Goal: Information Seeking & Learning: Understand process/instructions

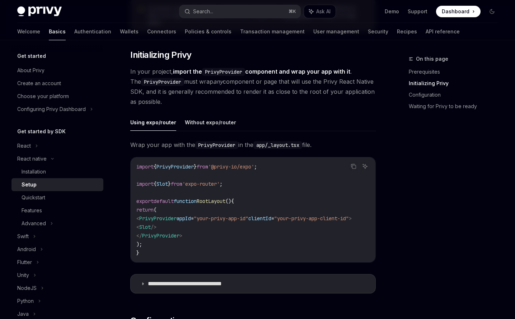
click at [453, 178] on div "On this page Prerequisites Initializing Privy Configuration Waiting for Privy t…" at bounding box center [449, 187] width 109 height 264
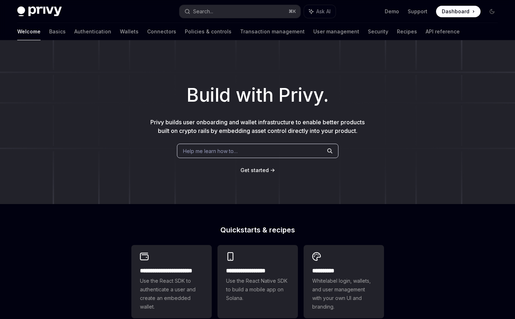
scroll to position [11, 0]
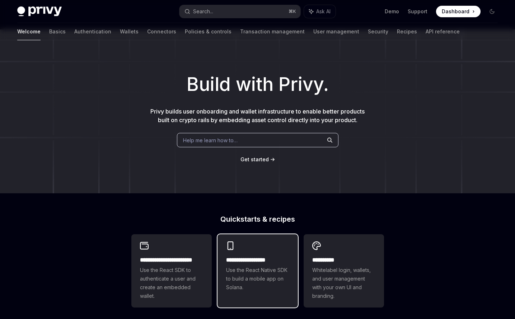
click at [273, 278] on span "Use the React Native SDK to build a mobile app on Solana." at bounding box center [257, 279] width 63 height 26
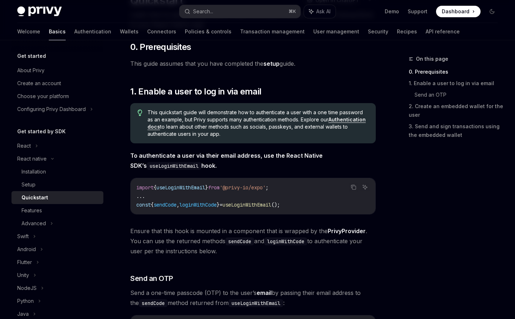
scroll to position [87, 0]
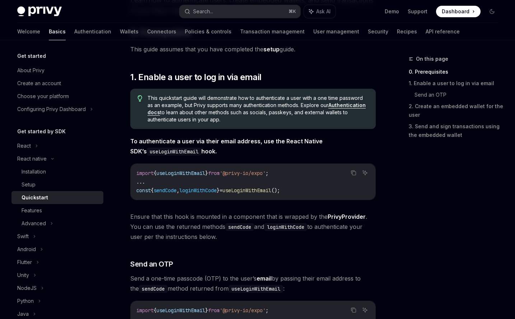
click at [202, 175] on span "useLoginWithEmail" at bounding box center [181, 173] width 49 height 6
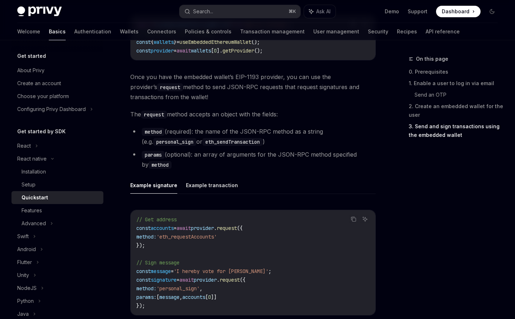
scroll to position [871, 0]
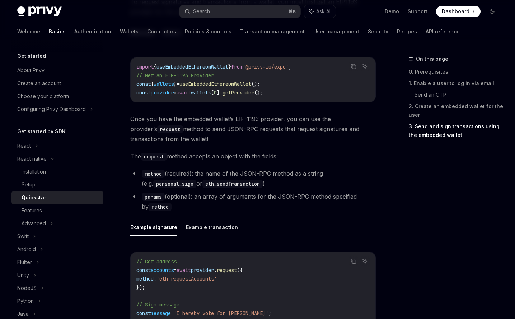
click at [211, 66] on span "useEmbeddedEthereumWallet" at bounding box center [193, 67] width 72 height 6
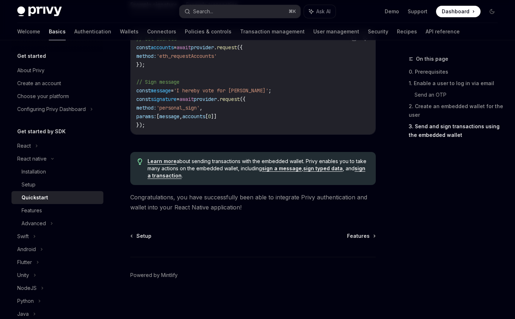
scroll to position [1090, 0]
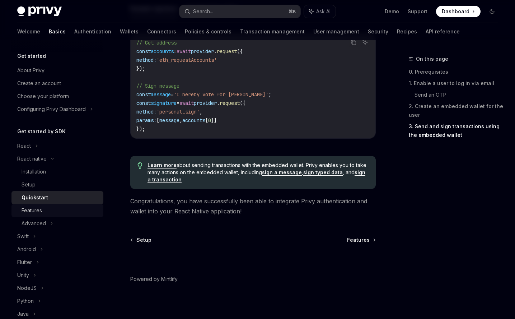
click at [51, 209] on div "Features" at bounding box center [61, 210] width 78 height 9
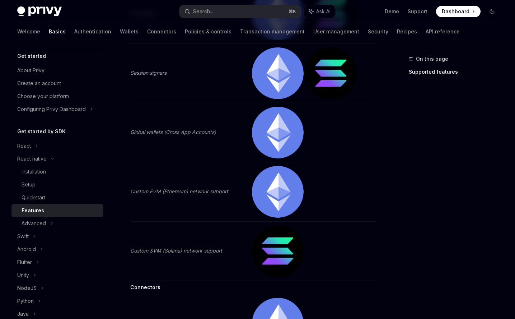
scroll to position [1161, 0]
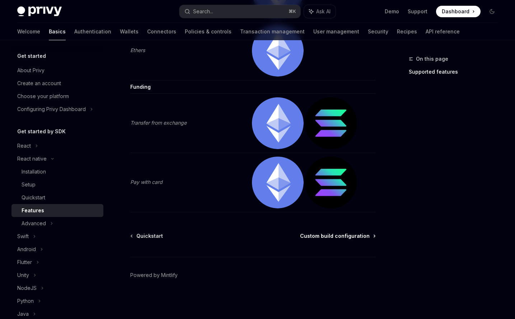
click at [340, 233] on span "Custom build configuration" at bounding box center [335, 235] width 70 height 7
type textarea "*"
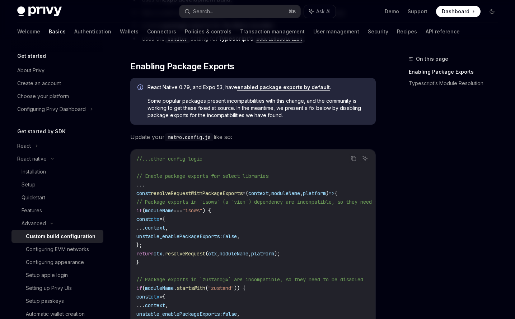
scroll to position [141, 0]
drag, startPoint x: 174, startPoint y: 101, endPoint x: 267, endPoint y: 99, distance: 93.4
click at [267, 99] on span "Some popular packages present incompatibilities with this change, and the commu…" at bounding box center [258, 108] width 221 height 22
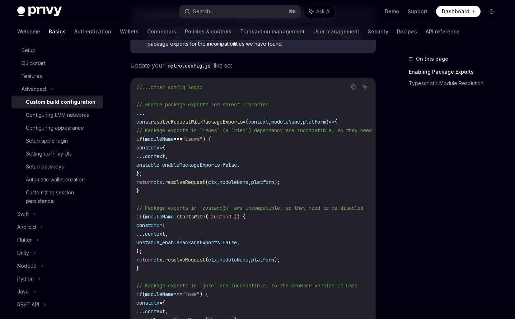
scroll to position [191, 0]
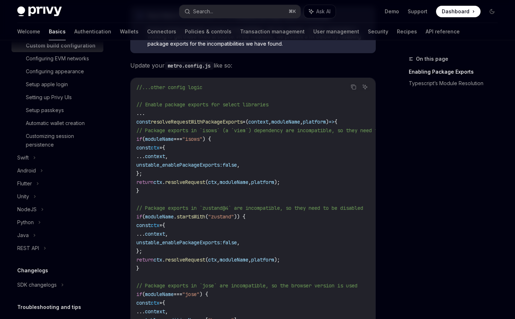
click at [139, 121] on span "const" at bounding box center [143, 121] width 14 height 6
drag, startPoint x: 138, startPoint y: 123, endPoint x: 159, endPoint y: 123, distance: 20.8
click at [159, 123] on span "const resolveRequestWithPackageExports = ( context , moduleName , platform ) =>…" at bounding box center [236, 121] width 201 height 6
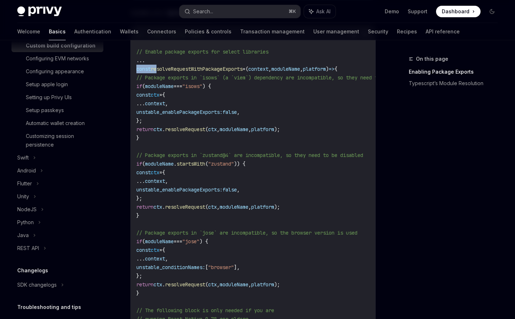
scroll to position [255, 0]
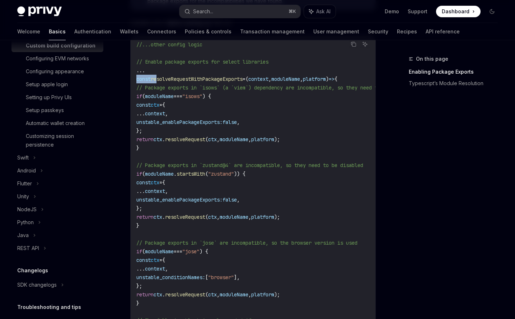
drag, startPoint x: 168, startPoint y: 225, endPoint x: 117, endPoint y: 97, distance: 137.7
click at [117, 97] on div "Advanced Custom build configuration OpenAI Open in ChatGPT OpenAI Open in ChatG…" at bounding box center [185, 253] width 383 height 906
copy code "if ( moduleName === "isows" ) { const ctx = { ... context , unstable_enablePack…"
click at [433, 183] on div "On this page Enabling Package Exports Typescript’s Module Resolution" at bounding box center [449, 187] width 109 height 264
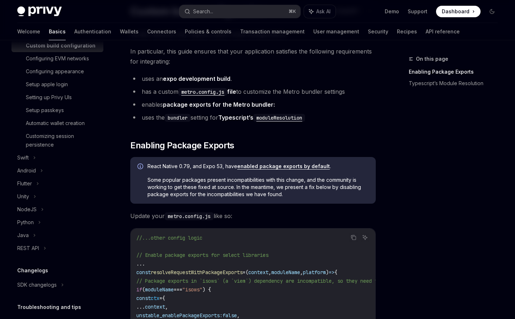
scroll to position [62, 0]
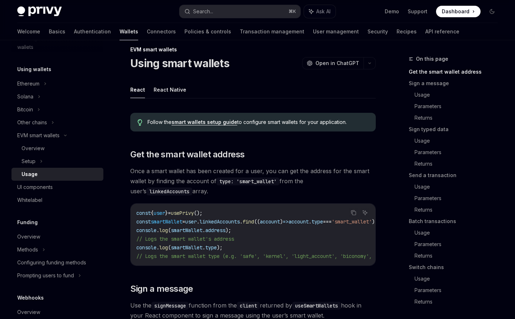
scroll to position [10, 0]
click at [161, 89] on button "React Native" at bounding box center [170, 88] width 33 height 17
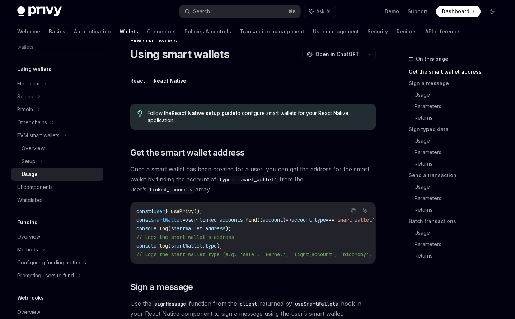
scroll to position [18, 0]
click at [140, 82] on button "React" at bounding box center [137, 81] width 15 height 17
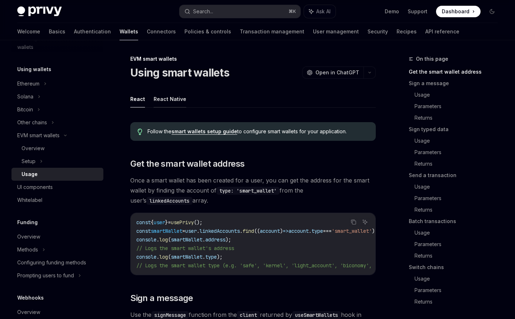
click at [167, 97] on button "React Native" at bounding box center [170, 98] width 33 height 17
type textarea "*"
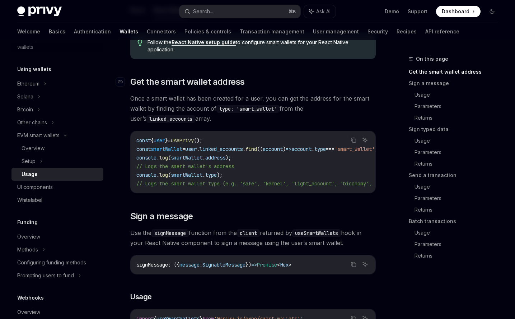
scroll to position [85, 0]
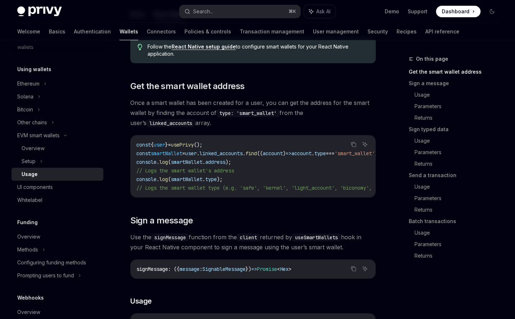
click at [218, 45] on link "React Native setup guide" at bounding box center [204, 46] width 64 height 6
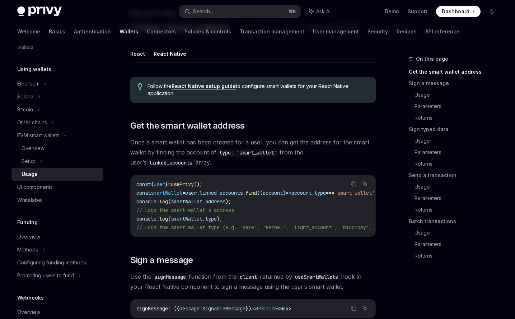
scroll to position [52, 0]
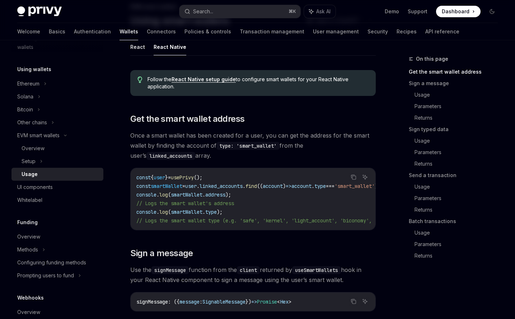
click at [182, 185] on span "smartWallet" at bounding box center [167, 186] width 32 height 6
click at [162, 200] on span "// Logs the smart wallet's address" at bounding box center [185, 203] width 98 height 6
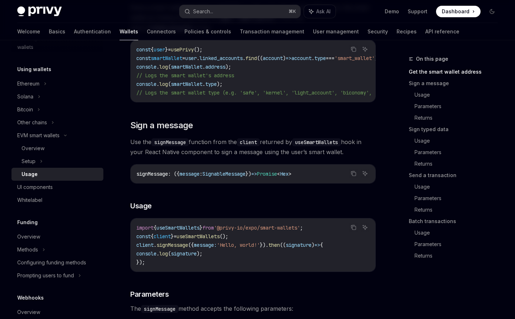
scroll to position [179, 0]
click at [220, 240] on span "useSmartWallets" at bounding box center [198, 237] width 43 height 6
drag, startPoint x: 253, startPoint y: 240, endPoint x: 125, endPoint y: 239, distance: 128.2
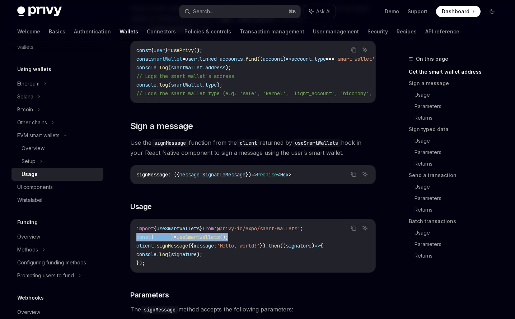
copy span "const { client } = useSmartWallets ();"
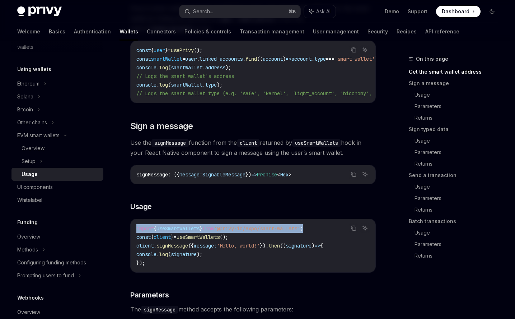
drag, startPoint x: 330, startPoint y: 232, endPoint x: 122, endPoint y: 227, distance: 208.3
copy span "import { useSmartWallets } from '@privy-io/expo/smart-wallets' ;"
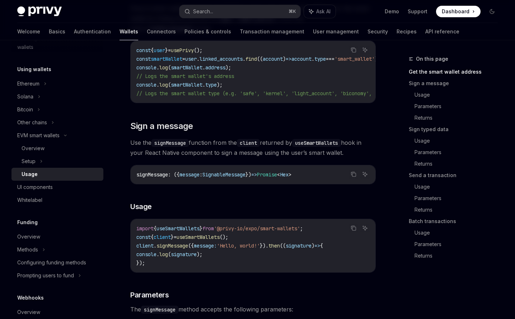
click at [256, 236] on code "import { useSmartWallets } from '@privy-io/expo/smart-wallets' ; const { client…" at bounding box center [252, 245] width 233 height 43
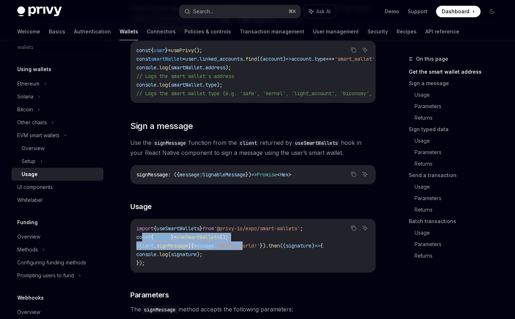
drag, startPoint x: 249, startPoint y: 244, endPoint x: 141, endPoint y: 237, distance: 107.9
click at [141, 237] on code "import { useSmartWallets } from '@privy-io/expo/smart-wallets' ; const { client…" at bounding box center [252, 245] width 233 height 43
click at [141, 237] on span "const" at bounding box center [143, 237] width 14 height 6
drag, startPoint x: 137, startPoint y: 241, endPoint x: 258, endPoint y: 240, distance: 121.4
click at [258, 240] on code "import { useSmartWallets } from '@privy-io/expo/smart-wallets' ; const { client…" at bounding box center [252, 245] width 233 height 43
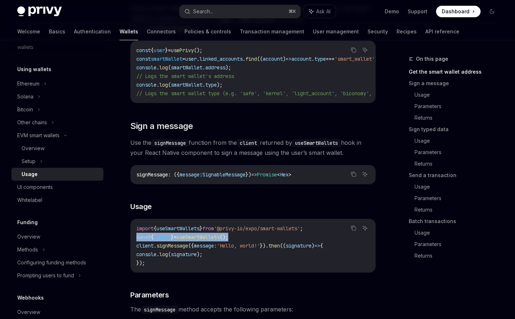
copy span "const { client } = useSmartWallets ();"
click at [220, 239] on span "useSmartWallets" at bounding box center [198, 237] width 43 height 6
click at [195, 232] on span "useSmartWallets" at bounding box center [178, 228] width 43 height 6
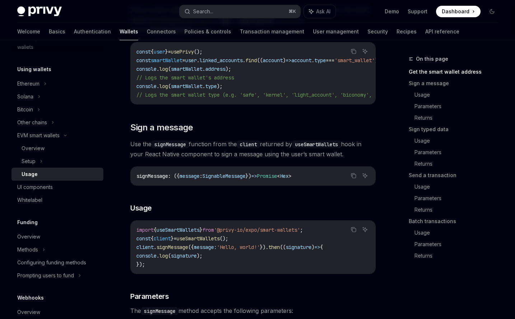
click at [174, 229] on code "import { useSmartWallets } from '@privy-io/expo/smart-wallets' ; const { client…" at bounding box center [252, 246] width 233 height 43
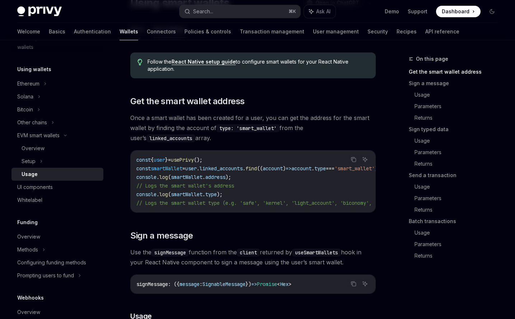
scroll to position [73, 0]
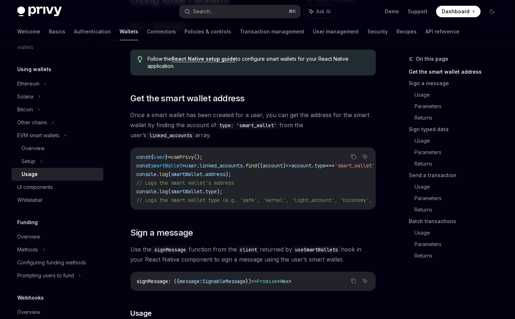
drag, startPoint x: 229, startPoint y: 112, endPoint x: 288, endPoint y: 119, distance: 58.7
click at [288, 119] on span "Once a smart wallet has been created for a user, you can get the address for th…" at bounding box center [253, 125] width 246 height 30
drag, startPoint x: 190, startPoint y: 114, endPoint x: 274, endPoint y: 110, distance: 84.1
click at [274, 110] on span "Once a smart wallet has been created for a user, you can get the address for th…" at bounding box center [253, 125] width 246 height 30
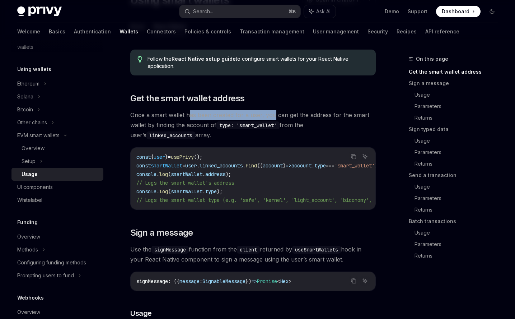
click at [274, 110] on span "Once a smart wallet has been created for a user, you can get the address for th…" at bounding box center [253, 125] width 246 height 30
drag, startPoint x: 172, startPoint y: 122, endPoint x: 193, endPoint y: 126, distance: 21.2
click at [193, 126] on span "Once a smart wallet has been created for a user, you can get the address for th…" at bounding box center [253, 125] width 246 height 30
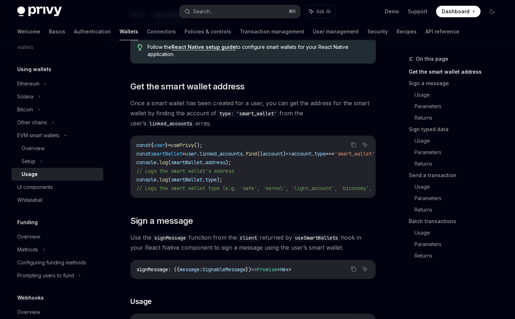
scroll to position [89, 0]
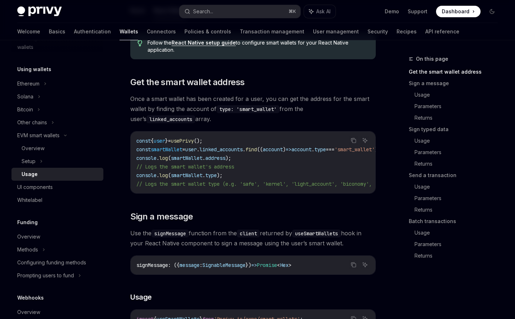
click at [154, 139] on span "{" at bounding box center [152, 141] width 3 height 6
click at [182, 150] on span "smartWallet" at bounding box center [167, 149] width 32 height 6
drag, startPoint x: 211, startPoint y: 197, endPoint x: 228, endPoint y: 196, distance: 16.6
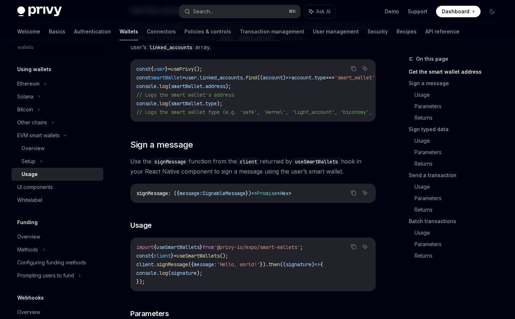
scroll to position [205, 0]
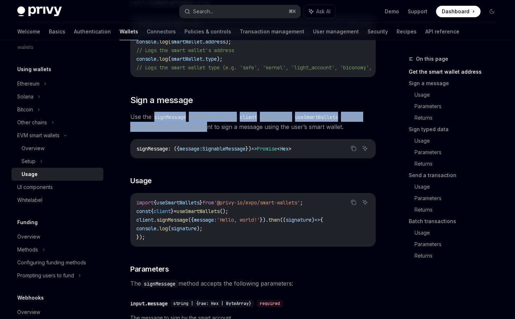
drag, startPoint x: 157, startPoint y: 120, endPoint x: 201, endPoint y: 125, distance: 44.2
click at [201, 125] on span "Use the signMessage function from the client returned by useSmartWallets hook i…" at bounding box center [253, 122] width 246 height 20
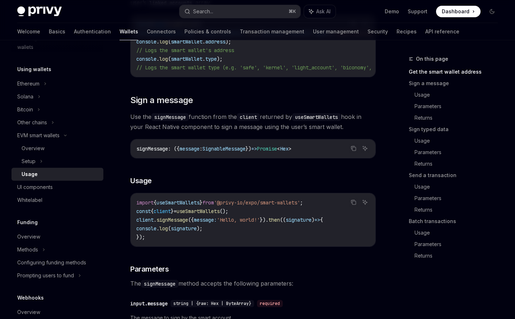
click at [200, 126] on span "Use the signMessage function from the client returned by useSmartWallets hook i…" at bounding box center [253, 122] width 246 height 20
drag, startPoint x: 241, startPoint y: 122, endPoint x: 278, endPoint y: 123, distance: 37.4
click at [278, 123] on span "Use the signMessage function from the client returned by useSmartWallets hook i…" at bounding box center [253, 122] width 246 height 20
click at [278, 124] on span "Use the signMessage function from the client returned by useSmartWallets hook i…" at bounding box center [253, 122] width 246 height 20
click at [321, 120] on code "useSmartWallets" at bounding box center [316, 117] width 49 height 8
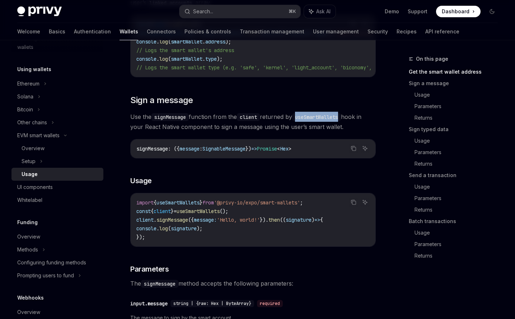
click at [321, 120] on code "useSmartWallets" at bounding box center [316, 117] width 49 height 8
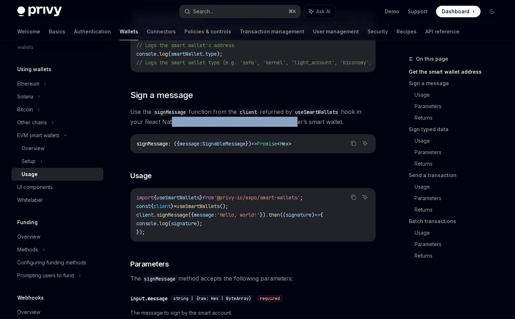
drag, startPoint x: 169, startPoint y: 123, endPoint x: 294, endPoint y: 124, distance: 125.3
click at [294, 124] on span "Use the signMessage function from the client returned by useSmartWallets hook i…" at bounding box center [253, 117] width 246 height 20
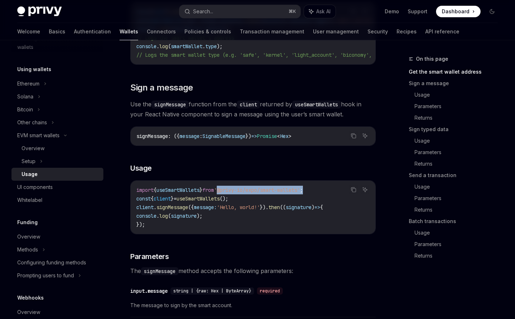
drag, startPoint x: 232, startPoint y: 192, endPoint x: 320, endPoint y: 194, distance: 87.6
click at [303, 193] on span "import { useSmartWallets } from '@privy-io/expo/smart-wallets' ;" at bounding box center [219, 190] width 167 height 6
click at [303, 193] on span ";" at bounding box center [301, 190] width 3 height 6
click at [232, 193] on span "'@privy-io/expo/smart-wallets'" at bounding box center [257, 190] width 86 height 6
click at [232, 192] on span "'@privy-io/expo/smart-wallets'" at bounding box center [257, 190] width 86 height 6
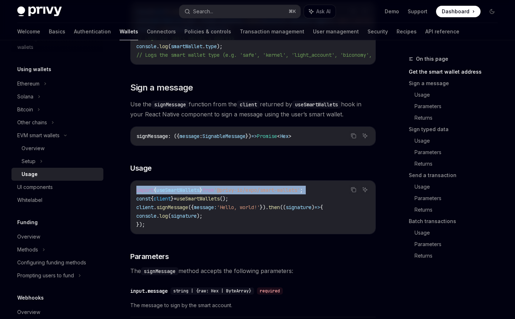
click at [232, 192] on span "'@privy-io/expo/smart-wallets'" at bounding box center [257, 190] width 86 height 6
copy code "import { useSmartWallets } from '@privy-io/expo/smart-wallets' ;"
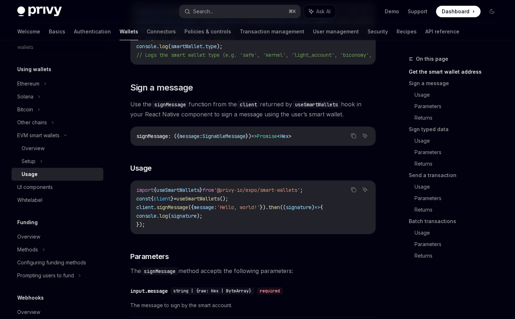
click at [252, 205] on code "import { useSmartWallets } from '@privy-io/expo/smart-wallets' ; const { client…" at bounding box center [252, 207] width 233 height 43
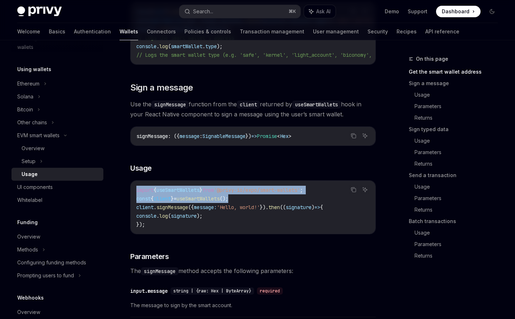
drag, startPoint x: 253, startPoint y: 204, endPoint x: 131, endPoint y: 195, distance: 122.4
click at [131, 195] on div "import { useSmartWallets } from '@privy-io/expo/smart-wallets' ; const { client…" at bounding box center [253, 207] width 245 height 53
copy code "import { useSmartWallets } from '@privy-io/expo/smart-wallets' ; const { client…"
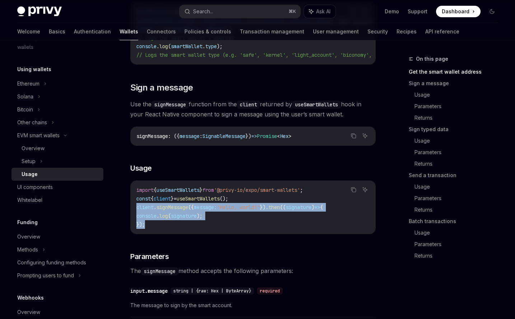
drag, startPoint x: 159, startPoint y: 227, endPoint x: 136, endPoint y: 213, distance: 27.7
click at [136, 213] on div "import { useSmartWallets } from '@privy-io/expo/smart-wallets' ; const { client…" at bounding box center [253, 207] width 245 height 53
copy code "client . signMessage ({ message: 'Hello, world!' }). then (( signature ) => { c…"
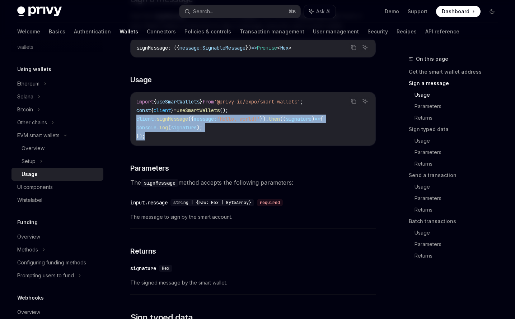
scroll to position [347, 0]
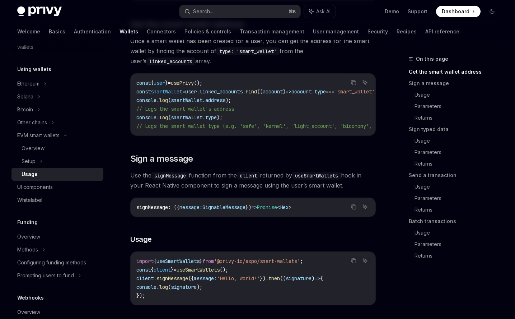
scroll to position [155, 0]
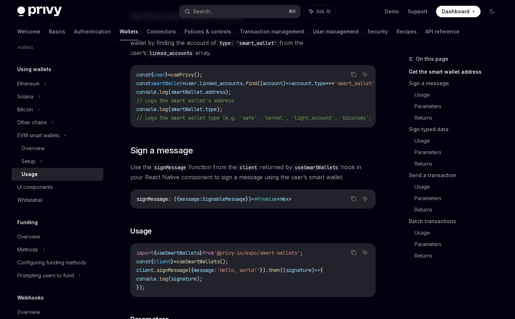
click at [189, 253] on span "useSmartWallets" at bounding box center [178, 253] width 43 height 6
copy span "useSmartWallets"
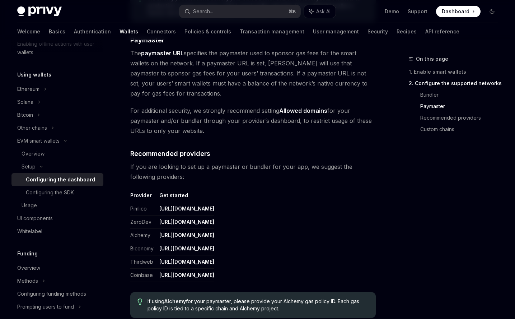
scroll to position [952, 0]
